Goal: Information Seeking & Learning: Learn about a topic

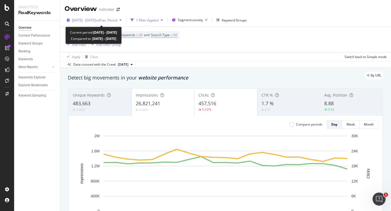
click at [96, 20] on span "[DATE] - [DATE]" at bounding box center [84, 20] width 24 height 5
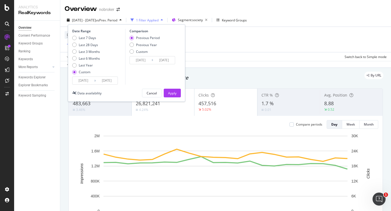
click at [79, 81] on input "2025/09/01" at bounding box center [83, 81] width 22 height 8
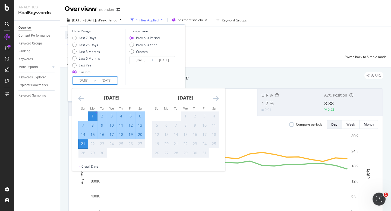
click at [159, 67] on div "Comparison Previous Period Previous Year Custom 2025/08/11 Navigate forward to …" at bounding box center [151, 57] width 52 height 56
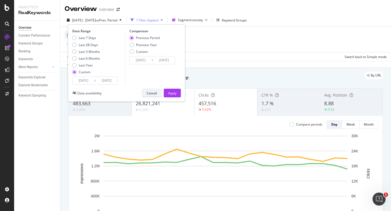
click at [151, 97] on div "Cancel" at bounding box center [152, 93] width 10 height 8
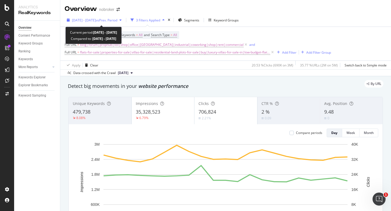
click at [115, 23] on div "2025 Sep. 1st - Sep. 21st vs Prev. Period" at bounding box center [94, 20] width 59 height 8
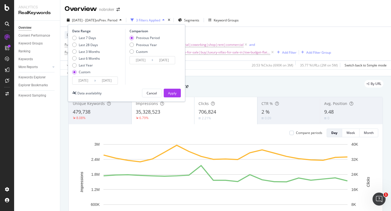
click at [82, 82] on input "2025/09/01" at bounding box center [83, 81] width 22 height 8
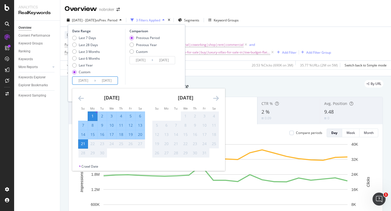
click at [157, 84] on div "Comparison Previous Period Previous Year Custom [DATE] Navigate forward to inte…" at bounding box center [151, 57] width 52 height 56
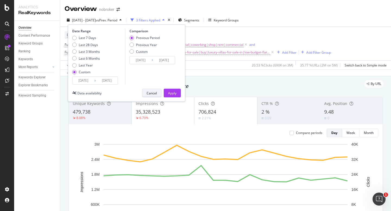
click at [152, 95] on div "Cancel" at bounding box center [152, 93] width 10 height 5
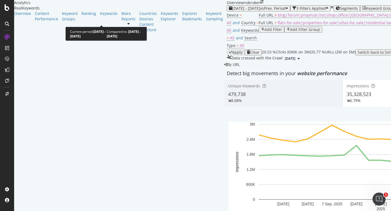
click at [232, 11] on span "2025 Sep. 1st - Sep. 21st" at bounding box center [246, 8] width 28 height 5
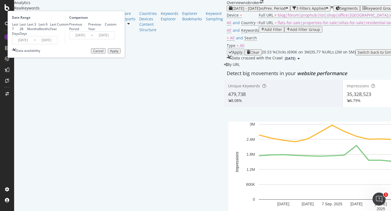
click at [34, 44] on input "2025/09/01" at bounding box center [23, 40] width 22 height 8
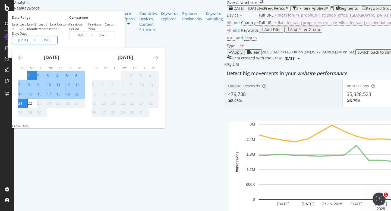
click at [24, 61] on icon "Move backward to switch to the previous month." at bounding box center [21, 58] width 6 height 7
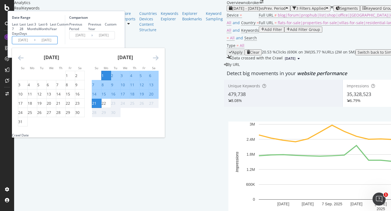
click at [24, 61] on icon "Move backward to switch to the previous month." at bounding box center [21, 58] width 6 height 7
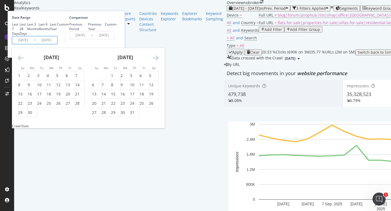
click at [24, 61] on icon "Move backward to switch to the previous month." at bounding box center [21, 58] width 6 height 7
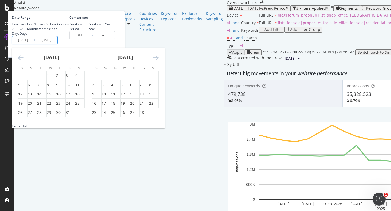
click at [24, 61] on icon "Move backward to switch to the previous month." at bounding box center [21, 58] width 6 height 7
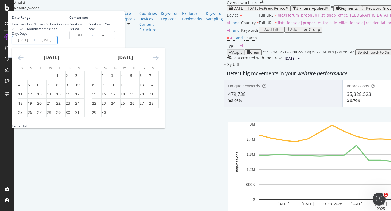
click at [24, 61] on icon "Move backward to switch to the previous month." at bounding box center [21, 58] width 6 height 7
click at [132, 78] on div "1" at bounding box center [131, 75] width 2 height 5
type input "2024/08/01"
type input "2023/06/11"
type input "2024/07/31"
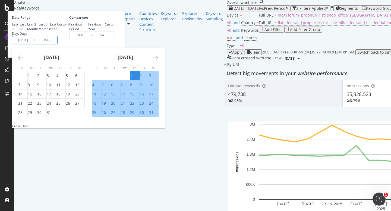
click at [153, 115] on div "31" at bounding box center [151, 112] width 4 height 5
type input "2024/08/31"
type input "2024/07/01"
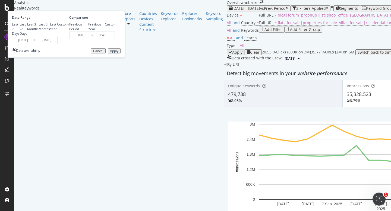
click at [118, 53] on div "Apply" at bounding box center [114, 51] width 8 height 4
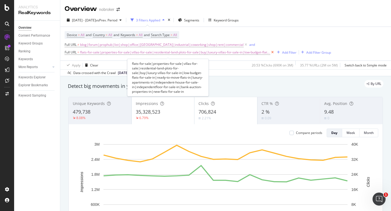
click at [270, 54] on icon at bounding box center [272, 52] width 5 height 5
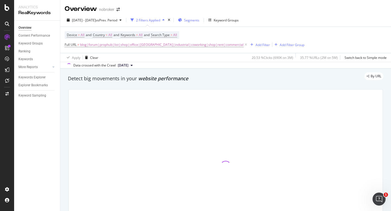
click at [199, 22] on span "Segments" at bounding box center [191, 20] width 15 height 5
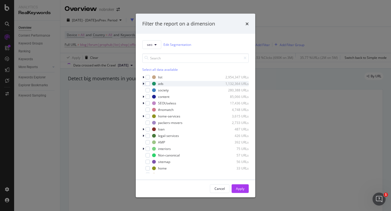
click at [143, 83] on icon "modal" at bounding box center [144, 83] width 2 height 3
click at [143, 83] on icon "modal" at bounding box center [143, 83] width 2 height 3
click at [143, 77] on icon "modal" at bounding box center [144, 76] width 2 height 3
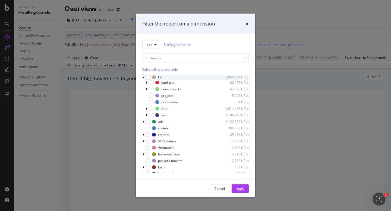
click at [143, 77] on icon "modal" at bounding box center [143, 76] width 2 height 3
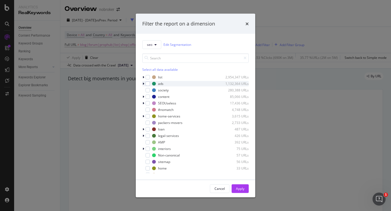
click at [144, 84] on div "modal" at bounding box center [143, 83] width 3 height 5
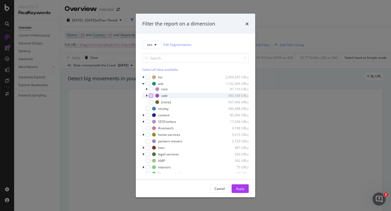
click at [151, 97] on div "modal" at bounding box center [151, 95] width 4 height 4
click at [238, 191] on div "Apply" at bounding box center [240, 188] width 8 height 5
